Goal: Task Accomplishment & Management: Manage account settings

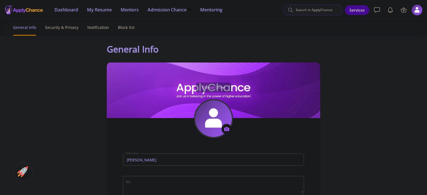
scroll to position [294, 0]
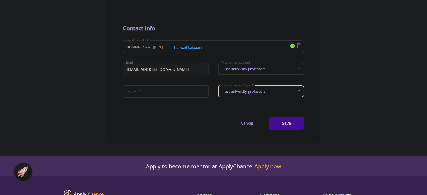
click at [276, 89] on div "Just university professors They can see my Skype ID" at bounding box center [261, 90] width 81 height 14
click at [264, 71] on div at bounding box center [213, 97] width 427 height 195
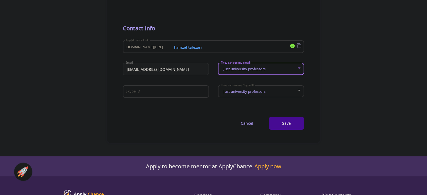
click at [264, 71] on span "Just university professors" at bounding box center [243, 68] width 43 height 5
click at [169, 92] on div at bounding box center [213, 97] width 427 height 195
click at [169, 92] on input "Skype ID" at bounding box center [166, 91] width 82 height 5
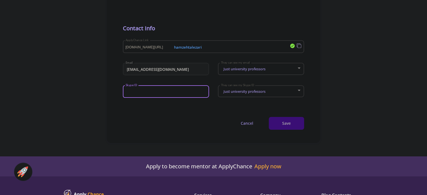
click at [285, 121] on button "Save" at bounding box center [286, 123] width 35 height 13
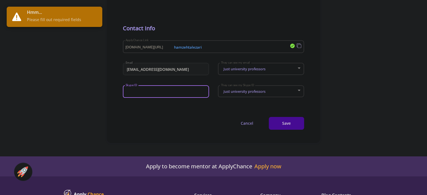
click at [171, 94] on input "Skype ID" at bounding box center [166, 91] width 82 height 5
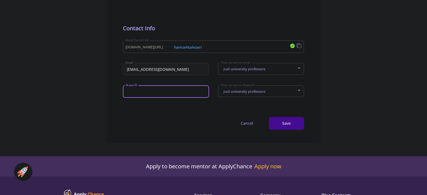
click at [159, 93] on input "Skype ID" at bounding box center [166, 91] width 82 height 5
paste input "[URL][DOMAIN_NAME]"
type input "[URL][DOMAIN_NAME]"
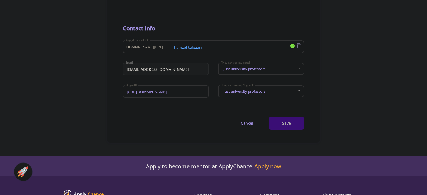
click at [295, 126] on button "Save" at bounding box center [286, 123] width 35 height 13
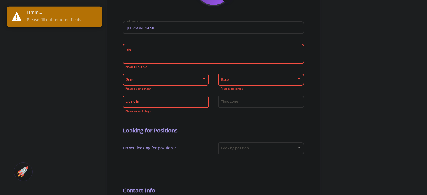
scroll to position [138, 0]
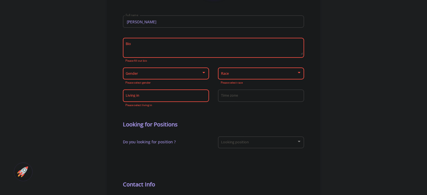
click at [239, 73] on span at bounding box center [259, 74] width 74 height 4
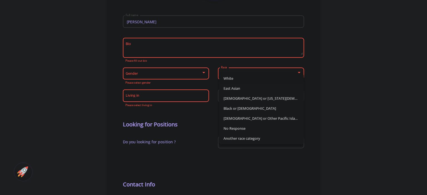
click at [379, 63] on div at bounding box center [213, 97] width 427 height 195
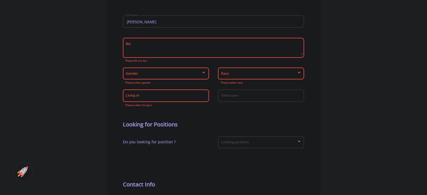
click at [288, 72] on div "Race" at bounding box center [261, 73] width 81 height 14
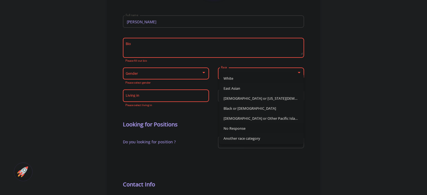
click at [243, 129] on span "No Response" at bounding box center [261, 128] width 76 height 10
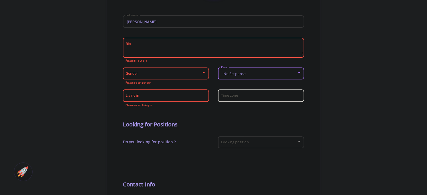
click at [237, 97] on input "Time zone" at bounding box center [262, 96] width 82 height 5
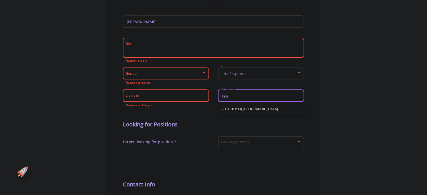
type input "teh"
click at [249, 108] on span "(UTC+03:30) [GEOGRAPHIC_DATA]" at bounding box center [260, 108] width 77 height 13
type input "(UTC+03:30) [GEOGRAPHIC_DATA]"
click at [196, 96] on input "Living in" at bounding box center [166, 96] width 82 height 5
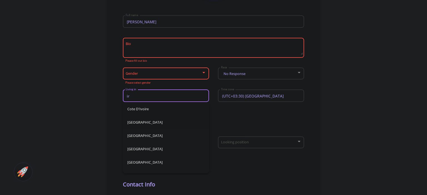
click at [174, 122] on span "[GEOGRAPHIC_DATA]" at bounding box center [165, 122] width 77 height 13
type input "[GEOGRAPHIC_DATA]"
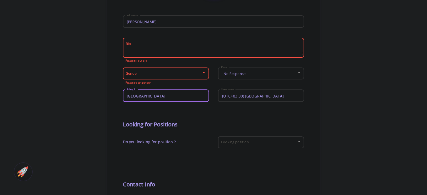
click at [173, 74] on span at bounding box center [164, 74] width 74 height 4
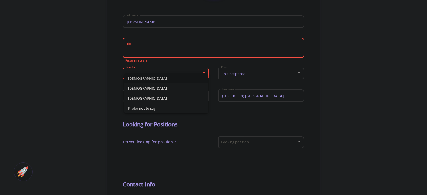
click at [156, 80] on span "[DEMOGRAPHIC_DATA]" at bounding box center [166, 78] width 76 height 10
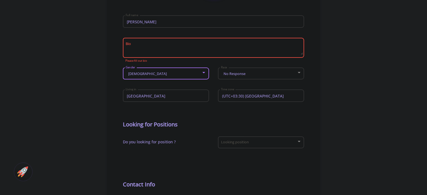
click at [156, 48] on textarea "Bio" at bounding box center [214, 48] width 178 height 13
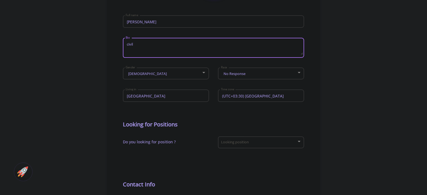
drag, startPoint x: 144, startPoint y: 47, endPoint x: 129, endPoint y: 44, distance: 15.0
click at [125, 45] on textarea "civil" at bounding box center [214, 48] width 178 height 13
paste textarea "Civil Engineer | Site manager | Builder | Project Supervisor | 20+ Years in Res…"
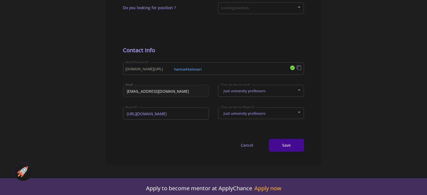
scroll to position [282, 0]
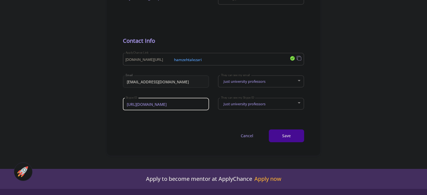
type textarea "Civil Engineer | Site manager | Builder | Project Supervisor | 20+ Years in Res…"
click at [183, 104] on input "[URL][DOMAIN_NAME]" at bounding box center [166, 104] width 82 height 5
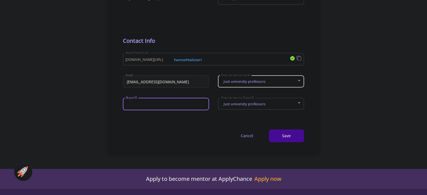
scroll to position [0, 0]
paste input "[URL][DOMAIN_NAME]"
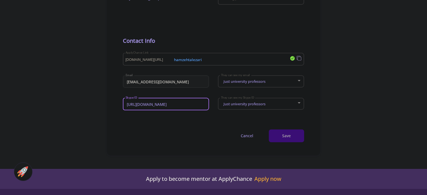
type input "[URL][DOMAIN_NAME]"
click at [296, 136] on button "Save" at bounding box center [286, 135] width 35 height 13
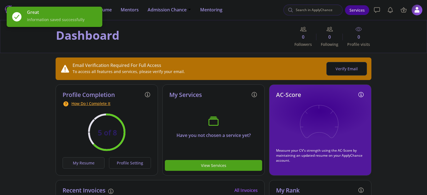
click at [89, 163] on button "My Resume" at bounding box center [84, 162] width 42 height 11
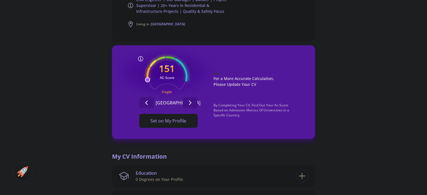
scroll to position [171, 0]
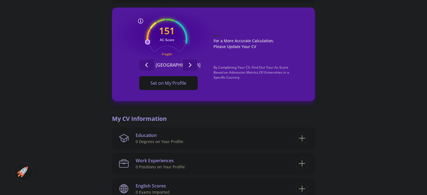
click at [167, 84] on span "Set on My Profile" at bounding box center [168, 83] width 36 height 6
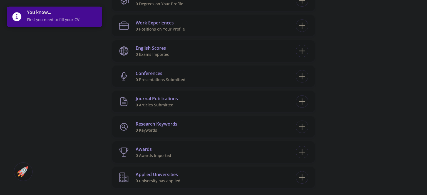
scroll to position [262, 0]
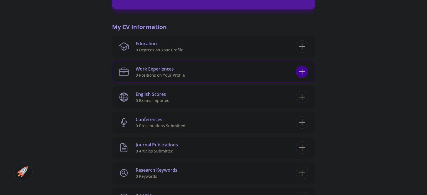
click at [302, 71] on icon at bounding box center [302, 72] width 10 height 10
checkbox input "false"
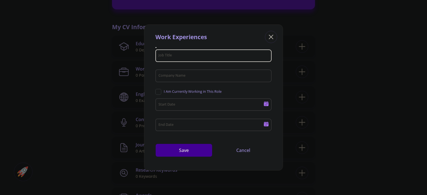
click at [199, 55] on input "Job Title" at bounding box center [214, 55] width 112 height 5
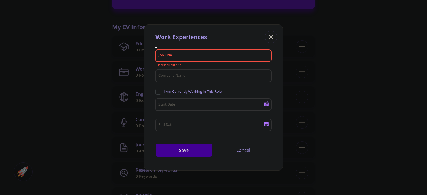
drag, startPoint x: 401, startPoint y: 71, endPoint x: 344, endPoint y: 71, distance: 56.7
click at [398, 71] on div "Work Experiences Job Title Please fill out title Company Name I Am Currently Wo…" at bounding box center [213, 97] width 427 height 195
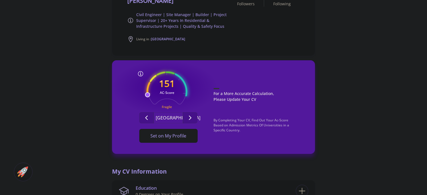
scroll to position [0, 0]
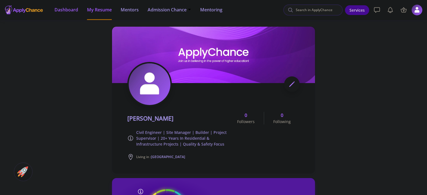
click at [67, 9] on span "Dashboard" at bounding box center [66, 9] width 24 height 7
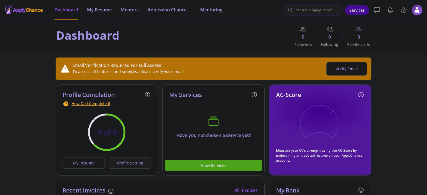
click at [130, 164] on button "Profile Setting" at bounding box center [130, 162] width 42 height 11
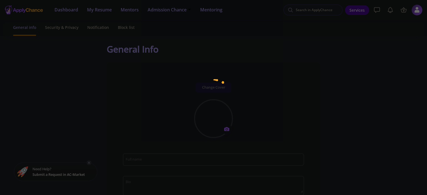
type input "[PERSON_NAME]"
type textarea "Civil Engineer | Site manager | Builder | Project Supervisor | 20+ Years in Res…"
type input "[GEOGRAPHIC_DATA]"
type input "(UTC+03:30) [GEOGRAPHIC_DATA]"
type input "hamzehtalezari"
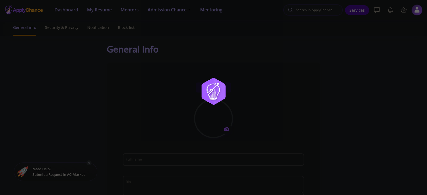
type input "[EMAIL_ADDRESS][DOMAIN_NAME]"
type input "[URL][DOMAIN_NAME]"
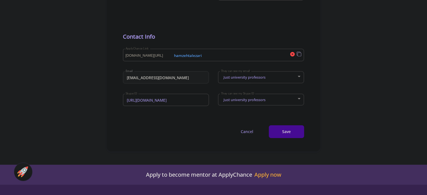
scroll to position [292, 0]
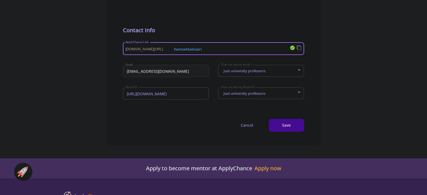
drag, startPoint x: 207, startPoint y: 51, endPoint x: 174, endPoint y: 50, distance: 33.1
click at [174, 50] on input "hamzehtalezari" at bounding box center [198, 48] width 147 height 5
click at [189, 96] on input "[URL][DOMAIN_NAME]" at bounding box center [166, 93] width 82 height 5
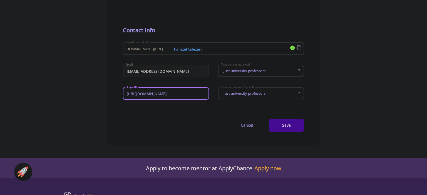
click at [189, 96] on input "[URL][DOMAIN_NAME]" at bounding box center [166, 93] width 82 height 5
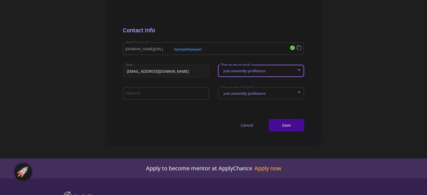
click at [266, 72] on div "Just university professors" at bounding box center [259, 71] width 76 height 4
click at [266, 72] on span "Just university professors" at bounding box center [261, 76] width 76 height 10
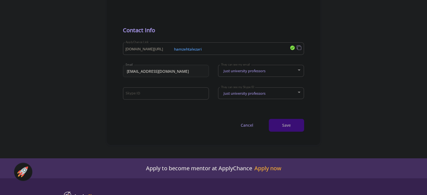
click at [297, 130] on button "Save" at bounding box center [286, 125] width 35 height 13
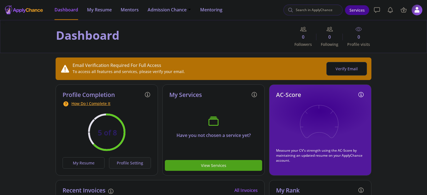
click at [131, 165] on button "Profile Setting" at bounding box center [130, 162] width 42 height 11
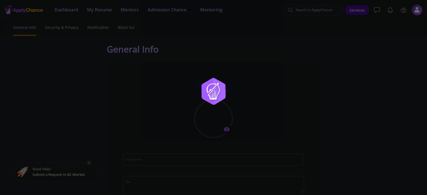
type input "[PERSON_NAME]"
type textarea "Civil Engineer | Site manager | Builder | Project Supervisor | 20+ Years in Res…"
type input "[GEOGRAPHIC_DATA]"
type input "(UTC+03:30) [GEOGRAPHIC_DATA]"
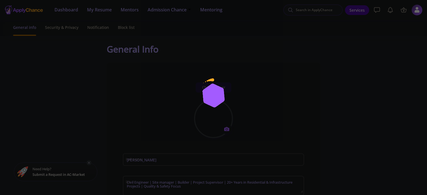
type input "hamzehtalezari"
type input "[EMAIL_ADDRESS][DOMAIN_NAME]"
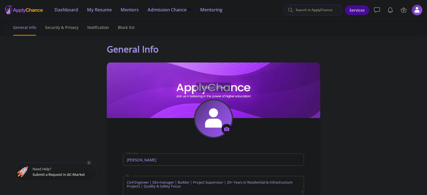
click at [227, 130] on circle at bounding box center [226, 129] width 1 height 1
click at [248, 147] on button "Change photo" at bounding box center [253, 146] width 62 height 14
